Goal: Task Accomplishment & Management: Complete application form

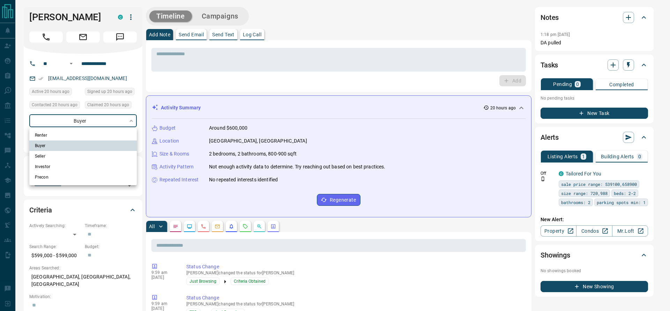
click at [198, 119] on div at bounding box center [335, 155] width 670 height 311
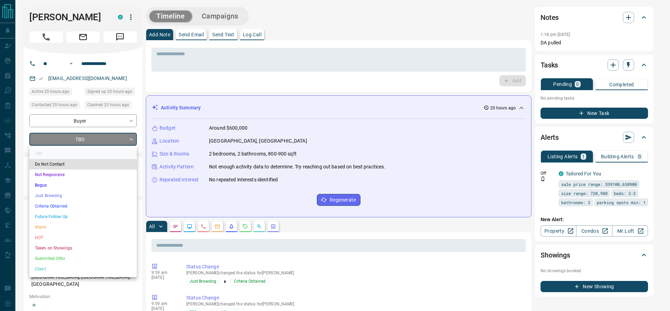
click at [49, 201] on li "Criteria Obtained" at bounding box center [83, 206] width 108 height 10
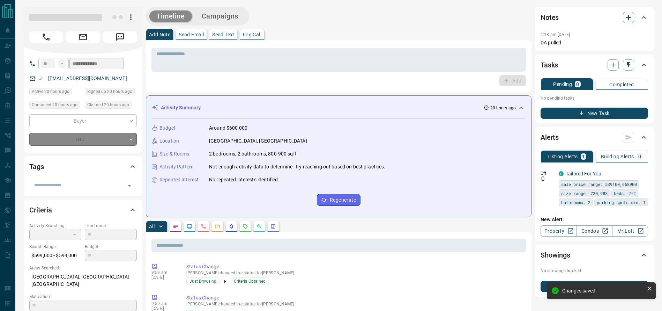
type input "*"
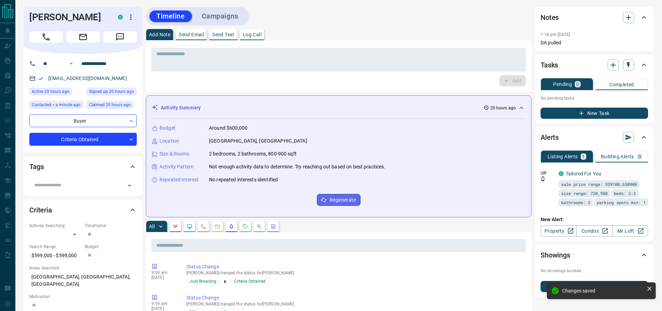
click at [40, 50] on div "[PERSON_NAME] C" at bounding box center [83, 30] width 119 height 47
click at [40, 43] on div "[PERSON_NAME] C" at bounding box center [83, 30] width 119 height 47
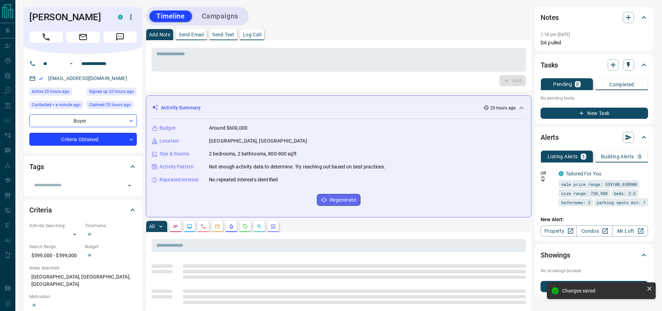
click at [40, 40] on button "Call" at bounding box center [46, 36] width 34 height 11
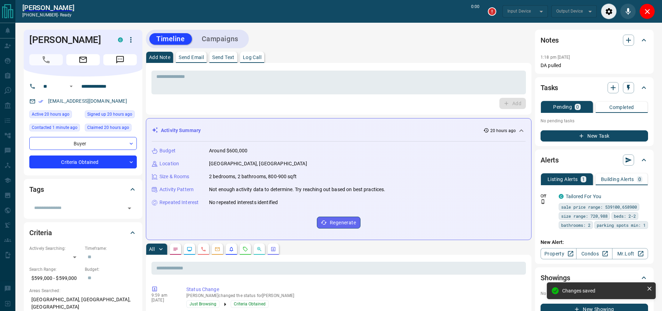
type input "*******"
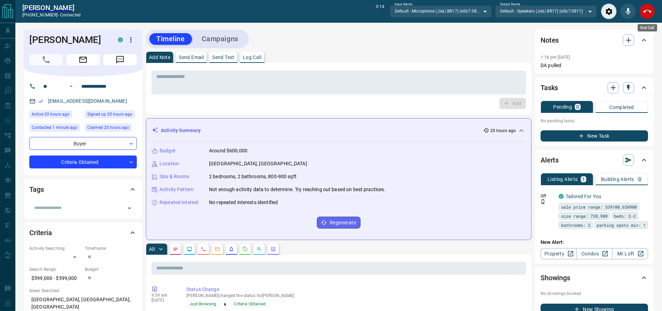
click at [651, 12] on icon "End Call" at bounding box center [647, 11] width 8 height 3
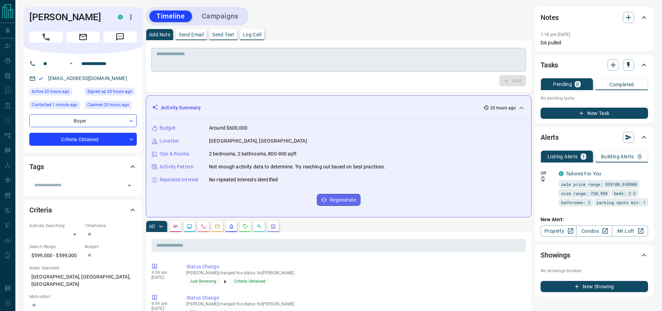
click at [495, 49] on div "* ​" at bounding box center [338, 60] width 375 height 24
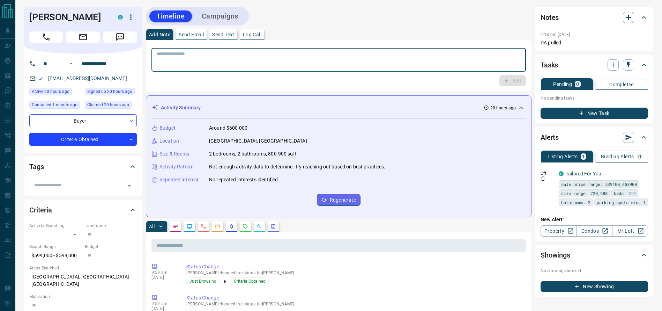
type textarea "*"
